Goal: Information Seeking & Learning: Find specific fact

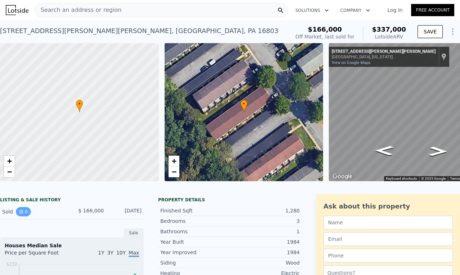
click at [20, 213] on icon "View historical data" at bounding box center [21, 211] width 3 height 3
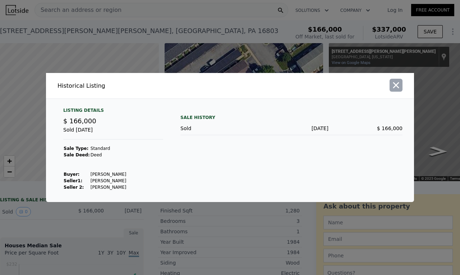
click at [397, 87] on icon "button" at bounding box center [396, 85] width 6 height 6
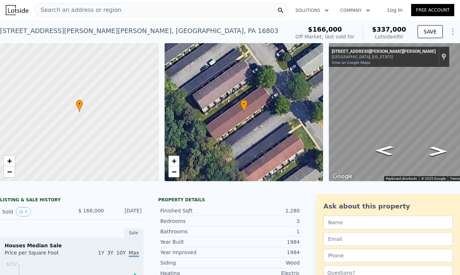
click at [256, 32] on div "[STREET_ADDRESS][PERSON_NAME][PERSON_NAME] Sold [DATE] for $166k (~ARV $337k )" at bounding box center [143, 33] width 286 height 20
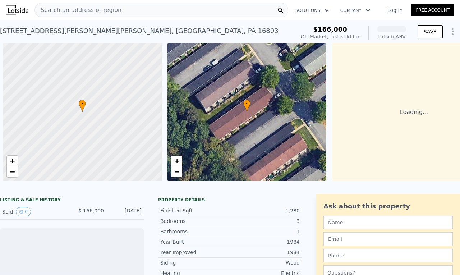
scroll to position [0, 3]
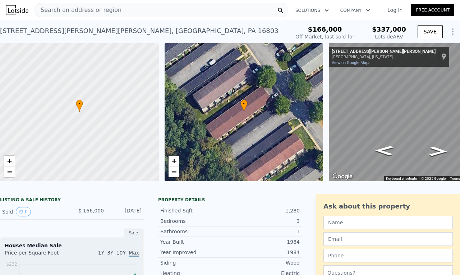
click at [92, 9] on span "Search an address or region" at bounding box center [78, 10] width 87 height 9
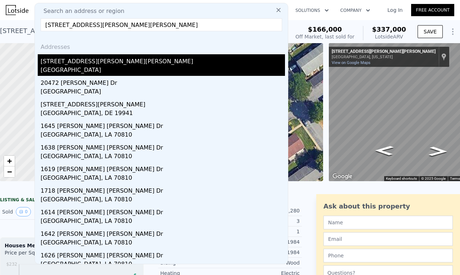
type input "2047 mary ellen la"
click at [46, 55] on div "[STREET_ADDRESS][PERSON_NAME][PERSON_NAME]" at bounding box center [163, 59] width 244 height 11
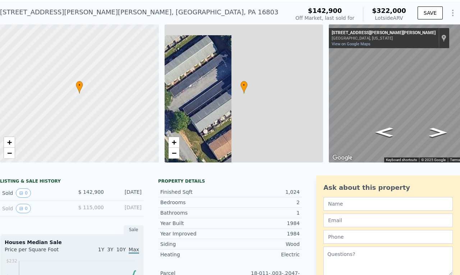
scroll to position [69, 0]
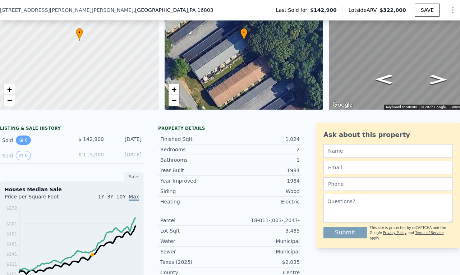
click at [20, 141] on icon "View historical data" at bounding box center [21, 140] width 3 height 3
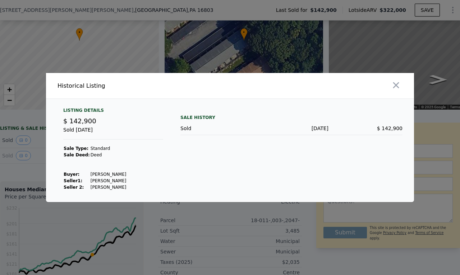
click at [34, 178] on div at bounding box center [230, 137] width 460 height 275
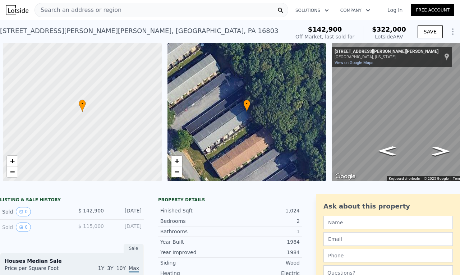
scroll to position [0, 3]
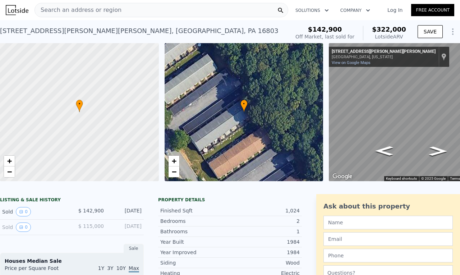
click at [98, 9] on span "Search an address or region" at bounding box center [78, 10] width 87 height 9
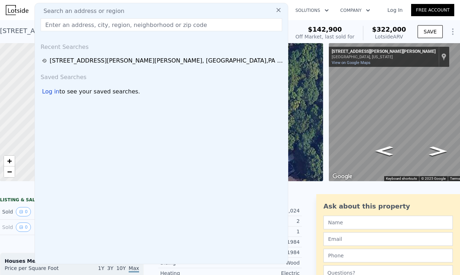
paste input "2021 [PERSON_NAME] [PERSON_NAME] Ln"
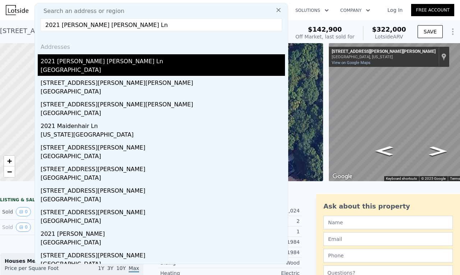
type input "2021 [PERSON_NAME] [PERSON_NAME] Ln"
click at [69, 64] on div "2021 [PERSON_NAME] [PERSON_NAME] Ln" at bounding box center [163, 59] width 244 height 11
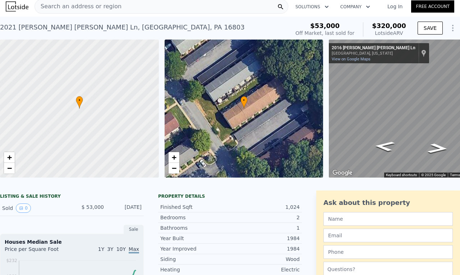
scroll to position [3, 0]
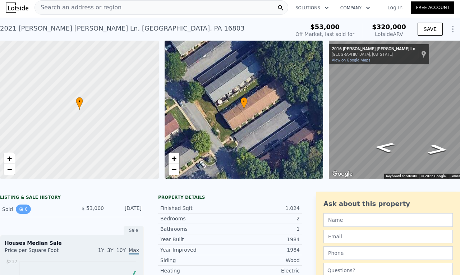
click at [19, 211] on icon "View historical data" at bounding box center [21, 209] width 4 height 4
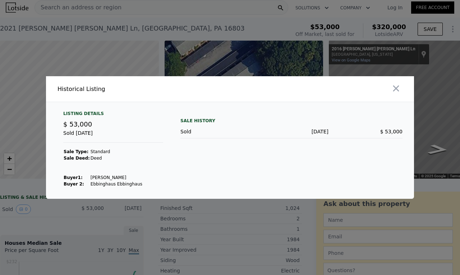
drag, startPoint x: 109, startPoint y: 177, endPoint x: 125, endPoint y: 177, distance: 16.2
click at [125, 177] on td "Ebbinghaus Judith" at bounding box center [116, 177] width 52 height 6
click at [212, 217] on div at bounding box center [230, 137] width 460 height 275
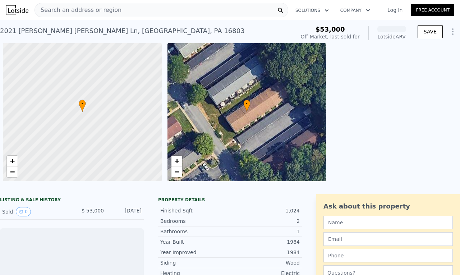
scroll to position [0, 3]
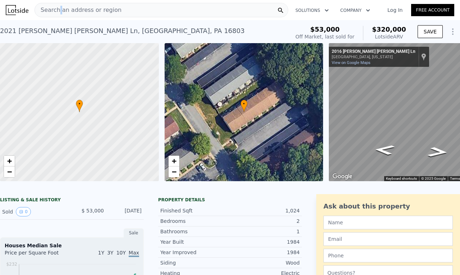
click at [58, 10] on span "Search an address or region" at bounding box center [78, 10] width 87 height 9
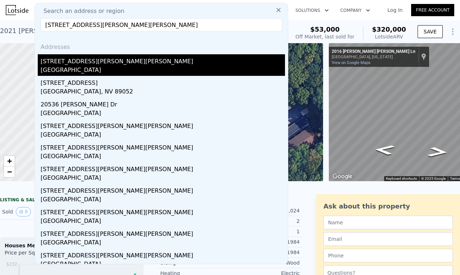
type input "[STREET_ADDRESS][PERSON_NAME][PERSON_NAME]"
click at [80, 64] on div "[STREET_ADDRESS][PERSON_NAME][PERSON_NAME]" at bounding box center [163, 59] width 244 height 11
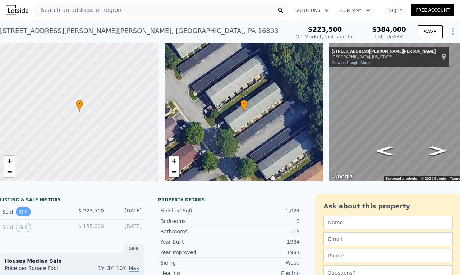
click at [25, 216] on button "0" at bounding box center [23, 211] width 15 height 9
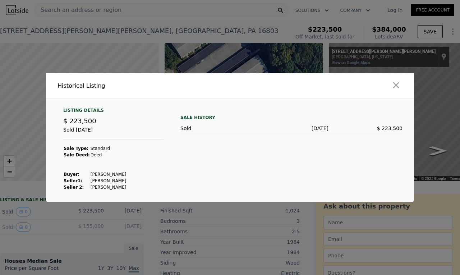
drag, startPoint x: 105, startPoint y: 173, endPoint x: 112, endPoint y: 174, distance: 7.5
click at [112, 174] on td "[PERSON_NAME]" at bounding box center [108, 174] width 37 height 6
copy td "[PERSON_NAME]"
click at [96, 174] on td "[PERSON_NAME]" at bounding box center [108, 174] width 37 height 6
click at [96, 173] on td "[PERSON_NAME]" at bounding box center [108, 174] width 37 height 6
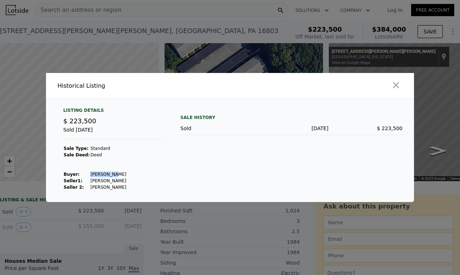
copy td "Kaneshiki"
click at [397, 86] on icon "button" at bounding box center [396, 85] width 10 height 10
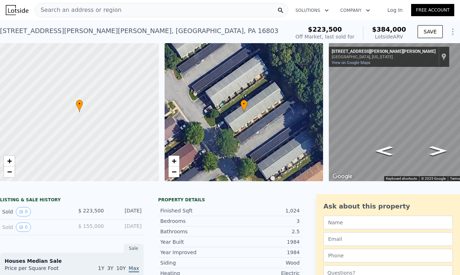
click at [33, 33] on div "[STREET_ADDRESS][PERSON_NAME][PERSON_NAME]" at bounding box center [139, 31] width 278 height 10
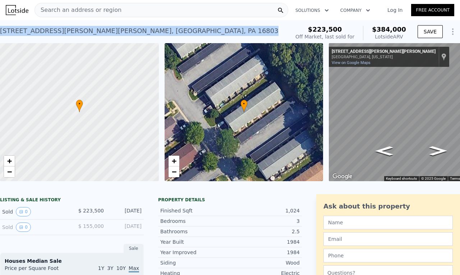
click at [33, 33] on div "[STREET_ADDRESS][PERSON_NAME][PERSON_NAME]" at bounding box center [139, 31] width 278 height 10
copy div "[STREET_ADDRESS][PERSON_NAME][PERSON_NAME] Sold [DATE] for $223,500 (~ARV $384k…"
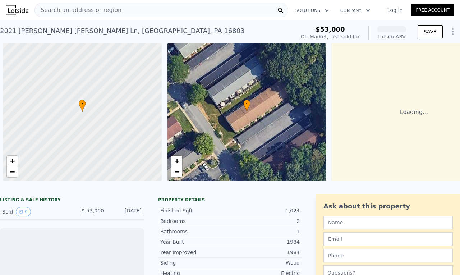
scroll to position [0, 3]
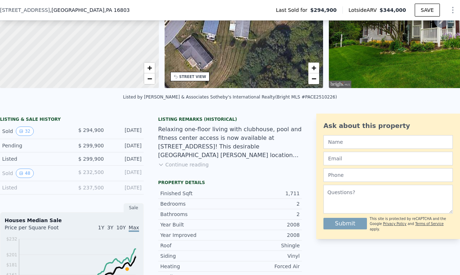
scroll to position [105, 0]
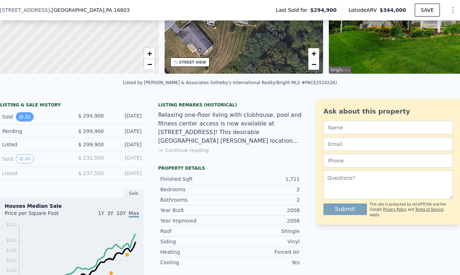
click at [24, 121] on button "32" at bounding box center [25, 116] width 18 height 9
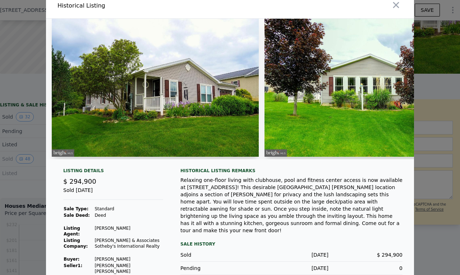
scroll to position [0, 0]
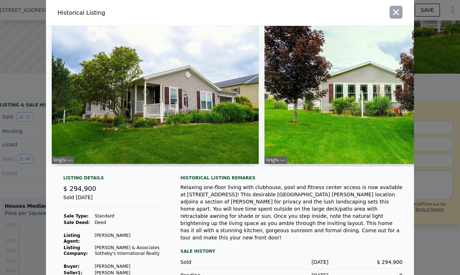
click at [392, 17] on icon "button" at bounding box center [396, 12] width 10 height 10
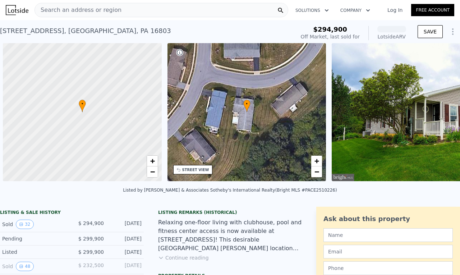
scroll to position [0, 3]
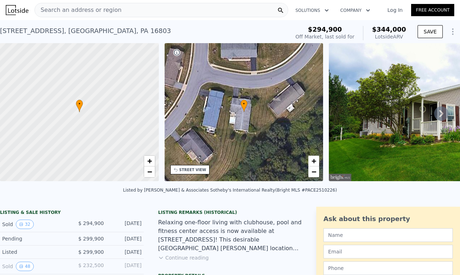
click at [55, 10] on span "Search an address or region" at bounding box center [78, 10] width 87 height 9
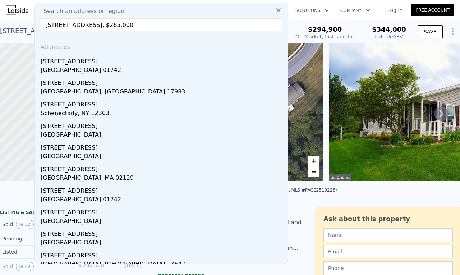
drag, startPoint x: 111, startPoint y: 26, endPoint x: 84, endPoint y: 25, distance: 27.3
click at [84, 25] on input "[STREET_ADDRESS], $265,000" at bounding box center [161, 24] width 241 height 13
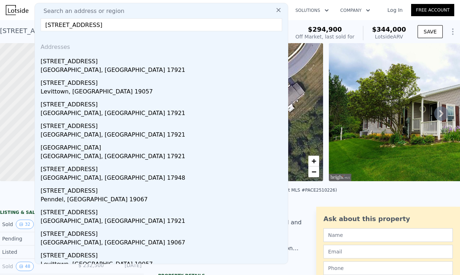
click at [83, 25] on input "[STREET_ADDRESS]" at bounding box center [161, 24] width 241 height 13
click at [61, 25] on input "[STREET_ADDRESS]" at bounding box center [161, 24] width 241 height 13
drag, startPoint x: 118, startPoint y: 24, endPoint x: 90, endPoint y: 22, distance: 27.7
click at [90, 22] on input "[STREET_ADDRESS]" at bounding box center [161, 24] width 241 height 13
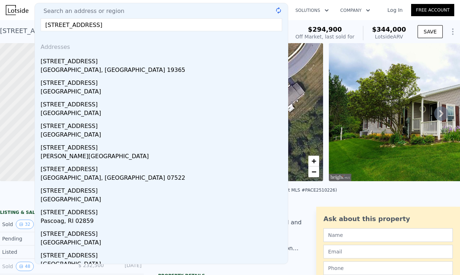
click at [177, 25] on input "[STREET_ADDRESS]" at bounding box center [161, 24] width 241 height 13
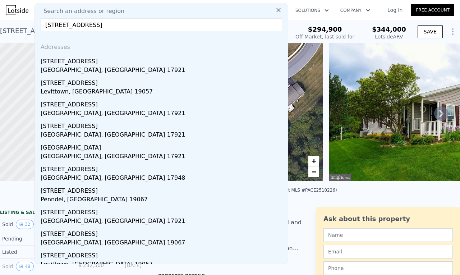
drag, startPoint x: 126, startPoint y: 21, endPoint x: 89, endPoint y: 23, distance: 37.0
click at [89, 23] on input "[STREET_ADDRESS]" at bounding box center [161, 24] width 241 height 13
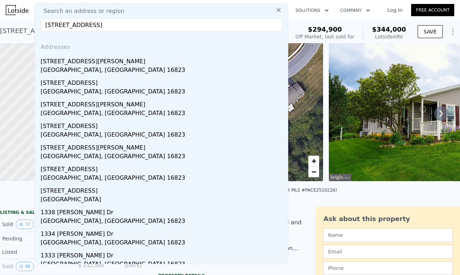
click at [66, 23] on input "[STREET_ADDRESS]" at bounding box center [161, 24] width 241 height 13
click at [120, 23] on input "[STREET_ADDRESS]" at bounding box center [161, 24] width 241 height 13
drag, startPoint x: 143, startPoint y: 24, endPoint x: 16, endPoint y: 15, distance: 127.1
click at [16, 15] on div "Search an address or region Search an address or region [STREET_ADDRESS] Addres…" at bounding box center [230, 9] width 448 height 17
click at [92, 27] on input "133 E Main St bellefonte PA" at bounding box center [161, 24] width 241 height 13
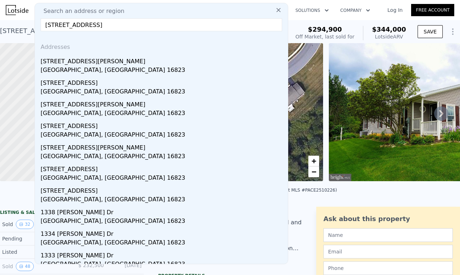
drag, startPoint x: 104, startPoint y: 24, endPoint x: 83, endPoint y: 22, distance: 20.9
click at [83, 22] on input "133 E Main St bellefonte PA" at bounding box center [161, 24] width 241 height 13
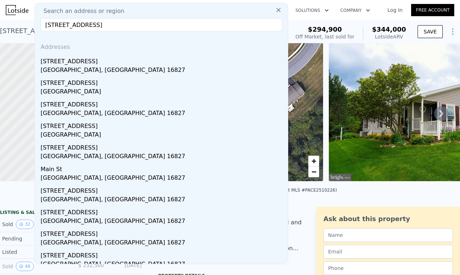
type input "133 E Main St boalsburg PA"
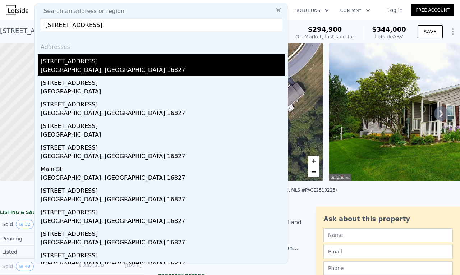
click at [61, 67] on div "Boalsburg, PA 16827" at bounding box center [163, 71] width 244 height 10
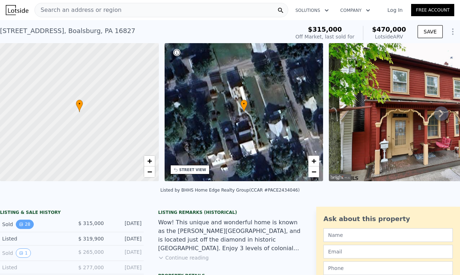
click at [25, 229] on button "28" at bounding box center [25, 223] width 18 height 9
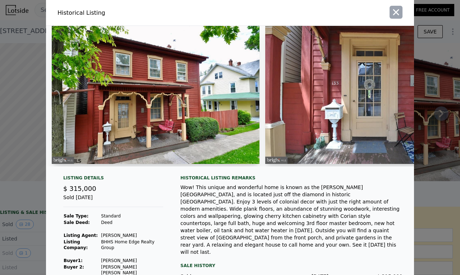
click at [394, 13] on icon "button" at bounding box center [396, 12] width 6 height 6
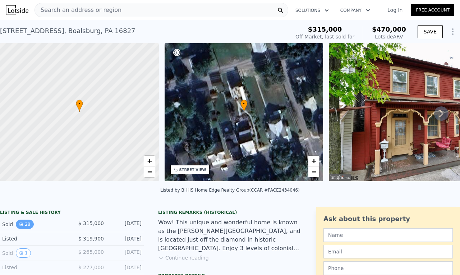
click at [24, 228] on button "28" at bounding box center [25, 223] width 18 height 9
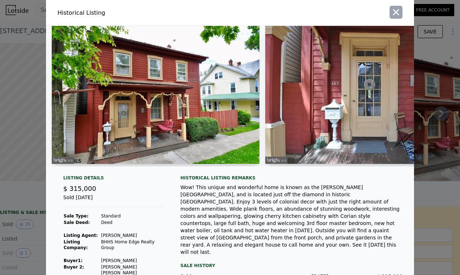
click at [395, 16] on icon "button" at bounding box center [396, 12] width 10 height 10
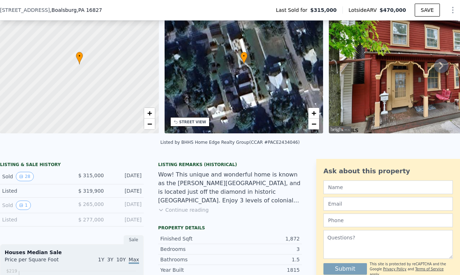
scroll to position [69, 0]
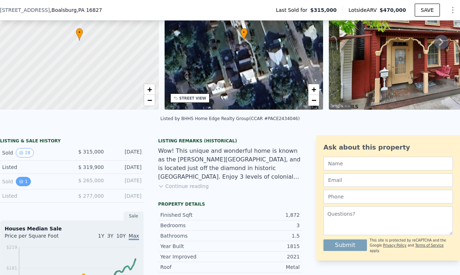
click at [19, 183] on icon "View historical data" at bounding box center [21, 181] width 4 height 4
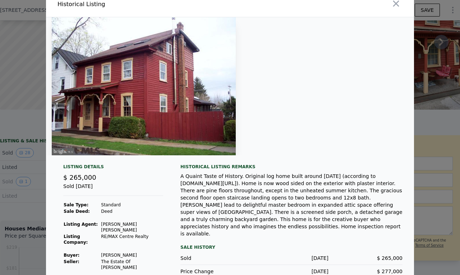
scroll to position [9, 0]
click at [24, 159] on div at bounding box center [230, 137] width 460 height 275
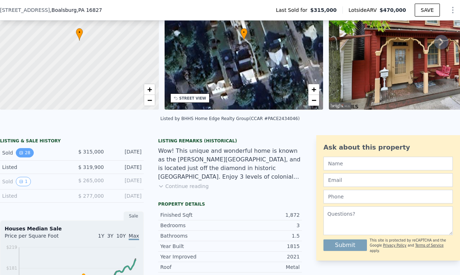
click at [25, 157] on button "28" at bounding box center [25, 152] width 18 height 9
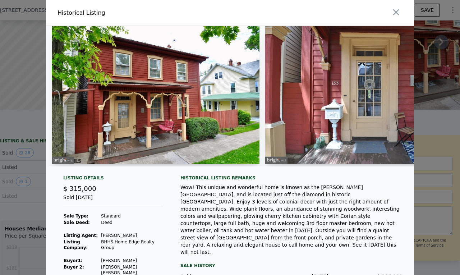
click at [20, 186] on div at bounding box center [230, 137] width 460 height 275
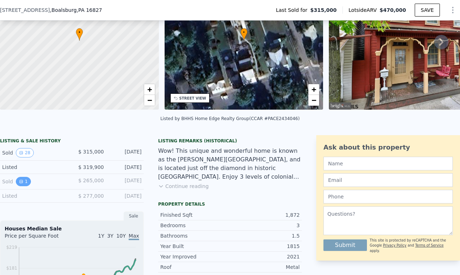
click at [22, 183] on icon "View historical data" at bounding box center [21, 181] width 4 height 4
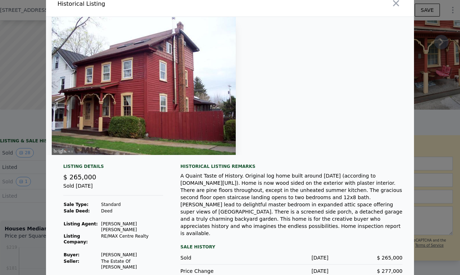
scroll to position [0, 0]
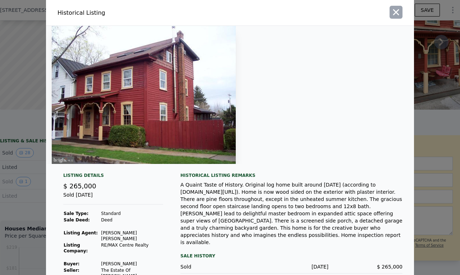
click at [397, 10] on icon "button" at bounding box center [396, 12] width 10 height 10
